Goal: Task Accomplishment & Management: Manage account settings

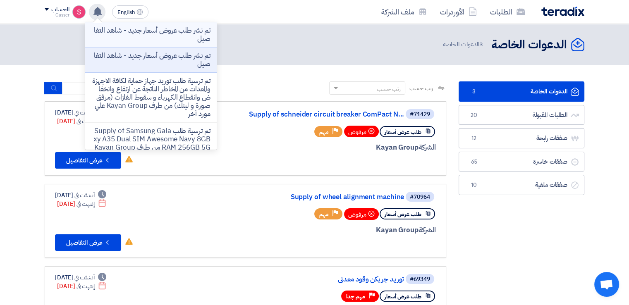
click at [191, 37] on p "تم نشر طلب عروض أسعار جديد - شاهد التفاصيل" at bounding box center [151, 34] width 118 height 17
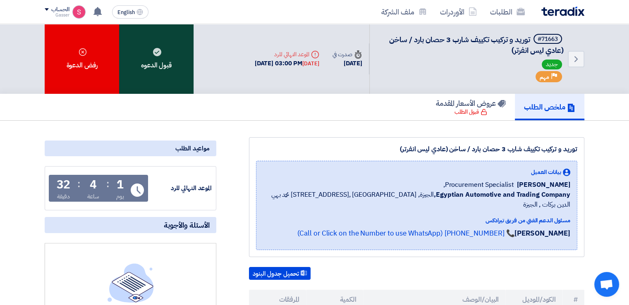
click at [165, 62] on div "قبول الدعوه" at bounding box center [156, 59] width 74 height 70
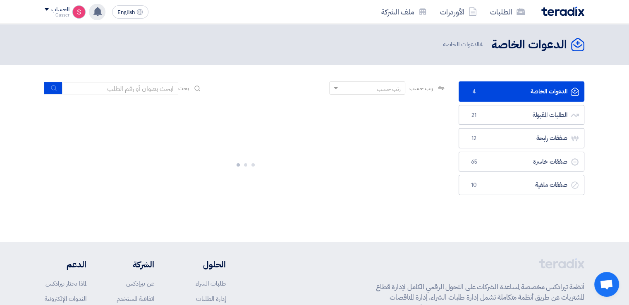
click at [94, 7] on icon at bounding box center [97, 11] width 9 height 9
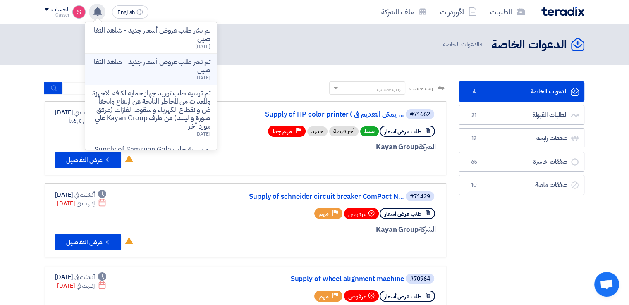
click at [201, 68] on p "تم نشر طلب عروض أسعار جديد - شاهد التفاصيل" at bounding box center [151, 66] width 118 height 17
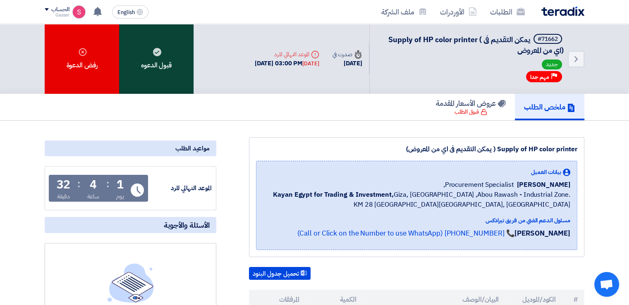
click at [163, 55] on div "قبول الدعوه" at bounding box center [156, 59] width 74 height 70
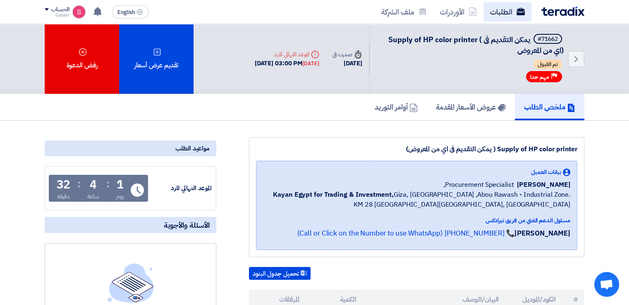
click at [497, 16] on link "الطلبات" at bounding box center [507, 11] width 48 height 19
